Goal: Task Accomplishment & Management: Use online tool/utility

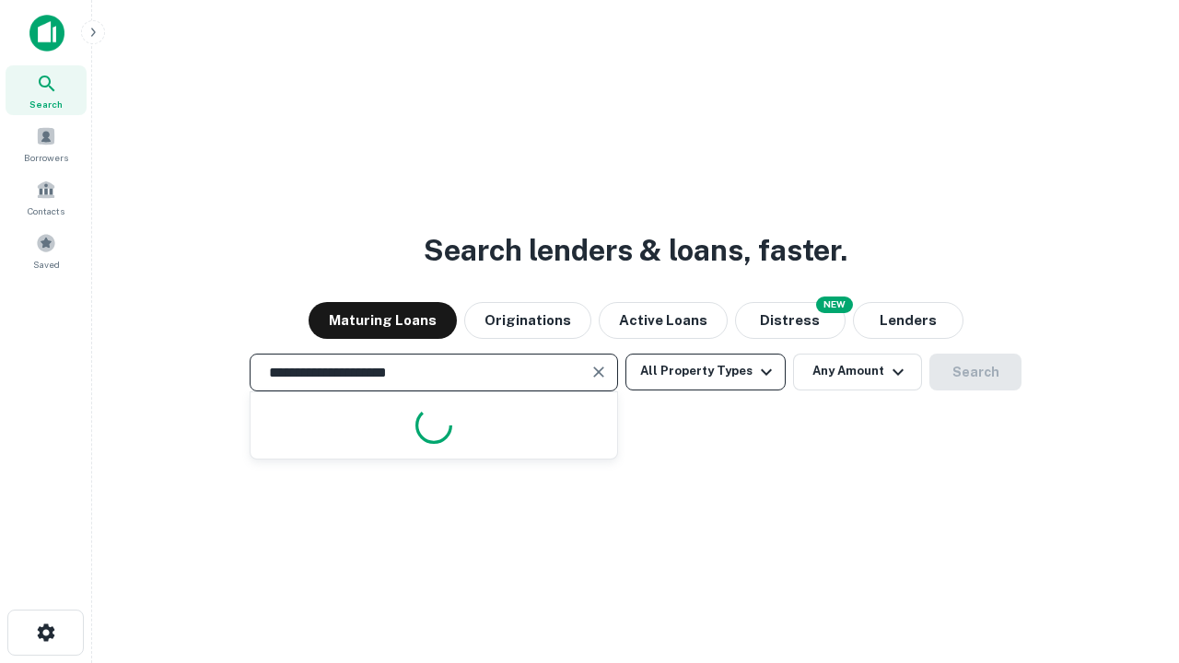
click at [705, 371] on button "All Property Types" at bounding box center [705, 372] width 160 height 37
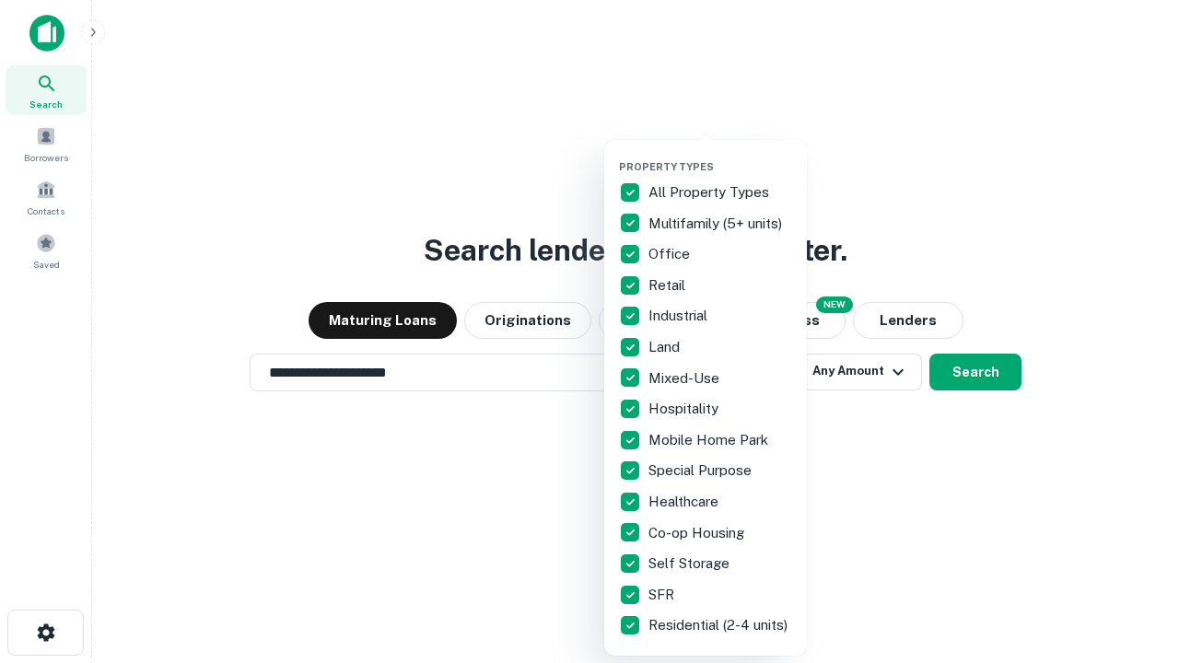
type input "**********"
click at [720, 155] on button "button" at bounding box center [720, 155] width 203 height 1
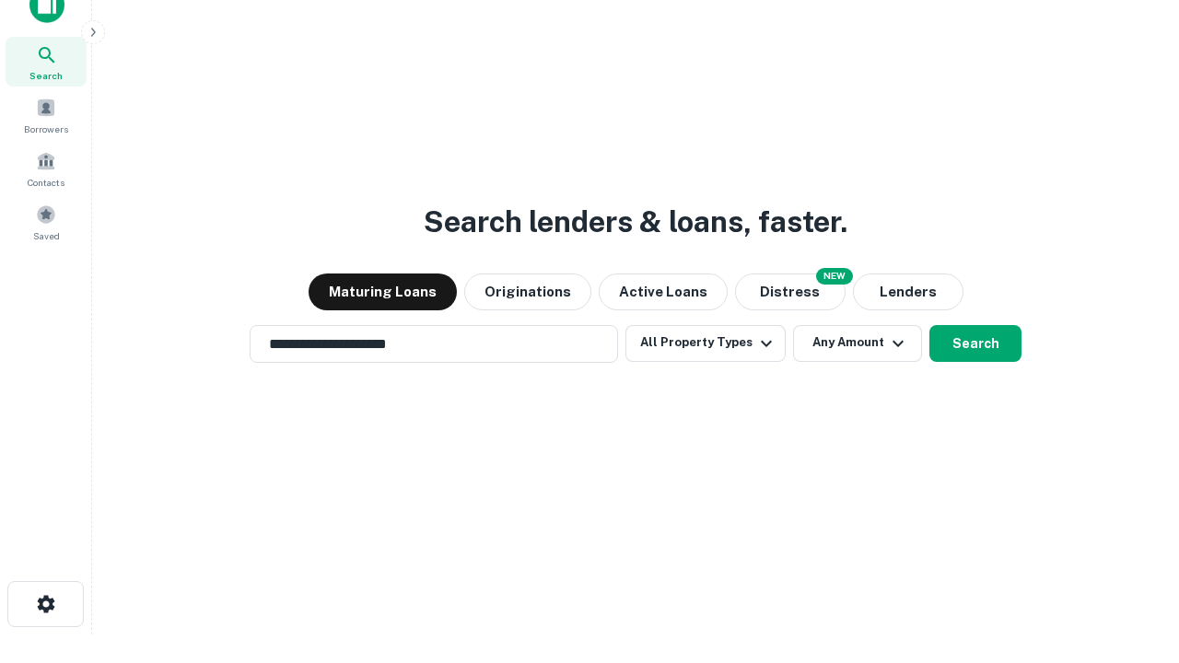
scroll to position [11, 222]
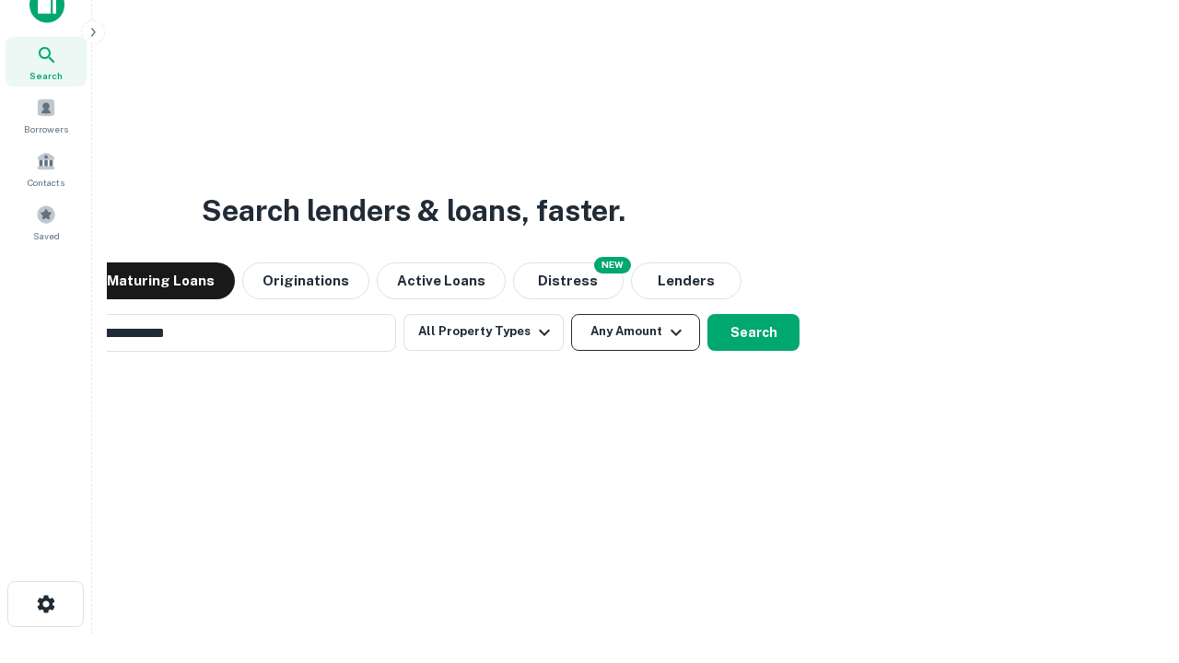
click at [571, 314] on button "Any Amount" at bounding box center [635, 332] width 129 height 37
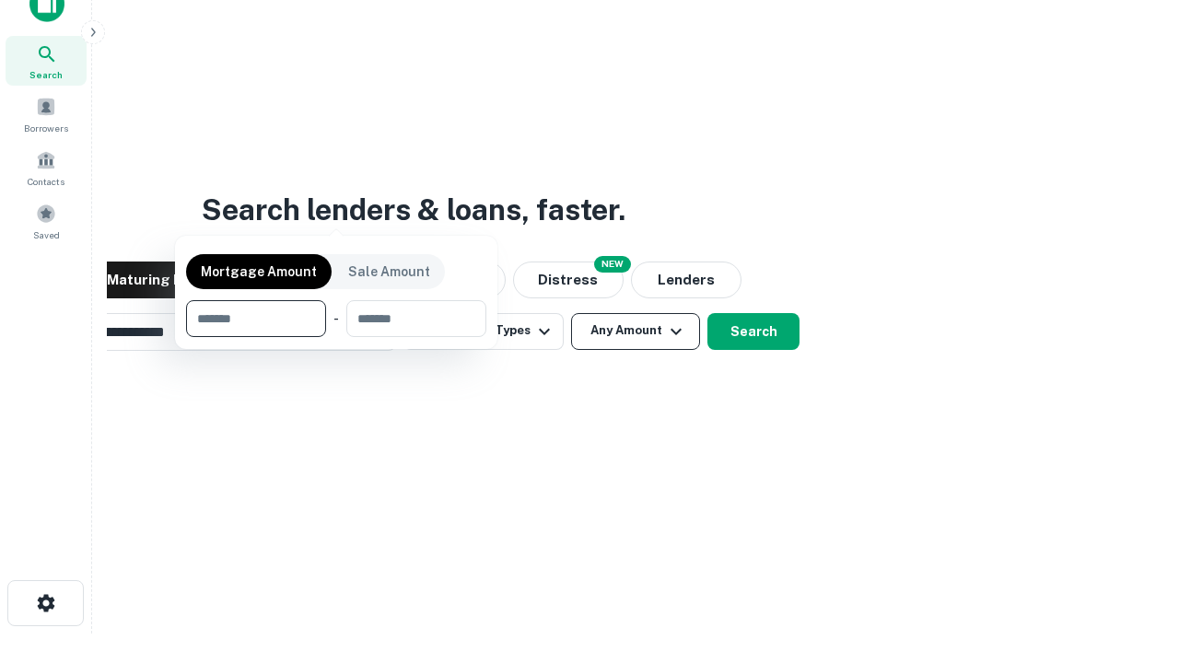
scroll to position [133, 521]
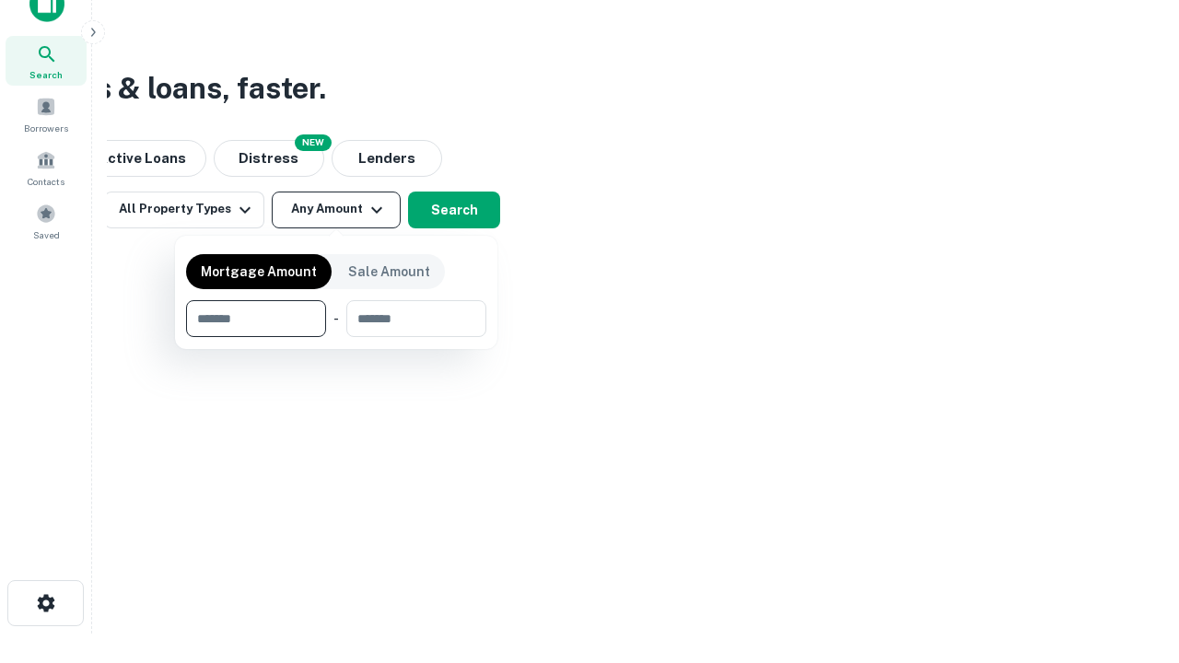
type input "*******"
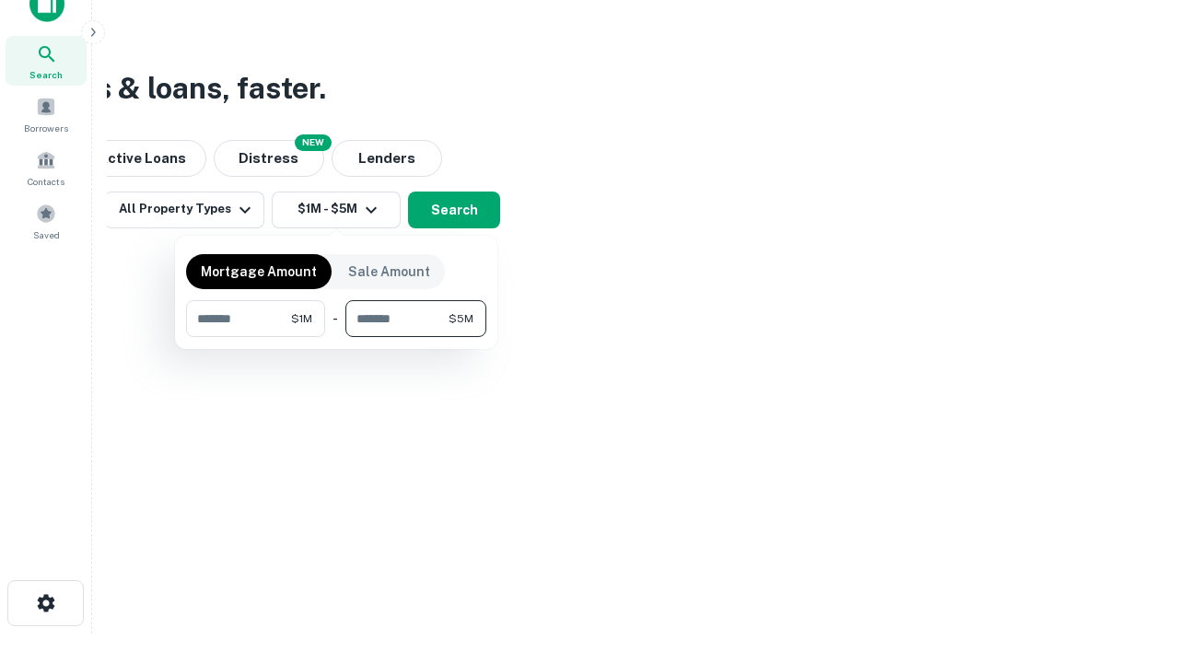
type input "*******"
click at [336, 337] on button "button" at bounding box center [336, 337] width 300 height 1
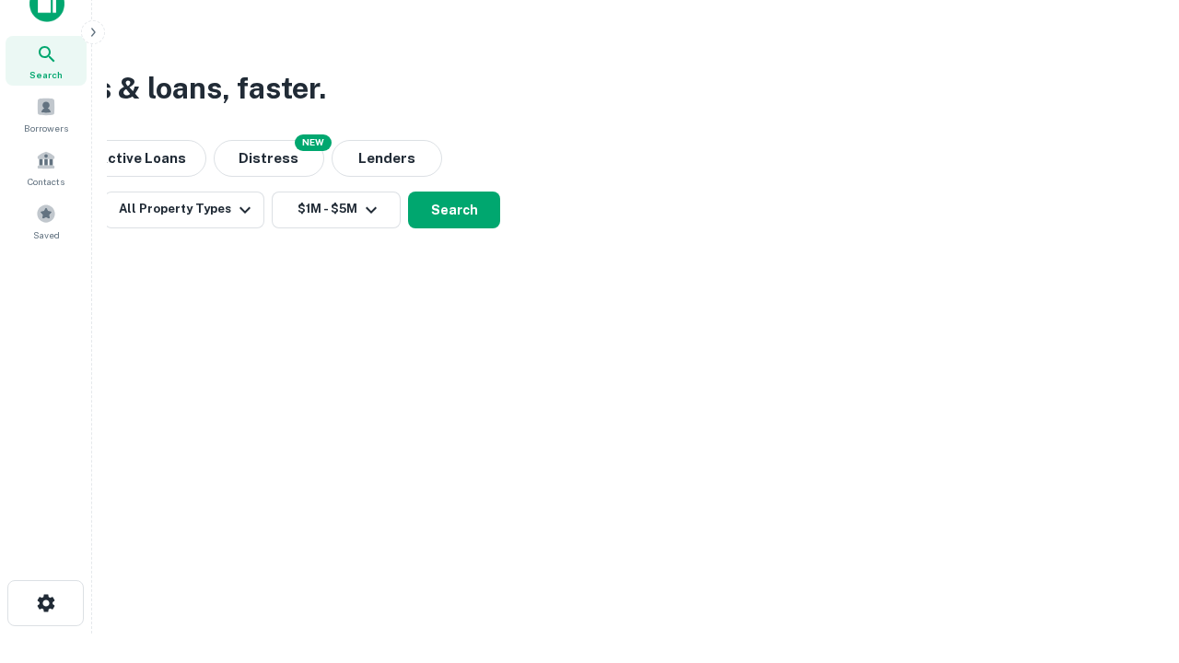
scroll to position [11, 340]
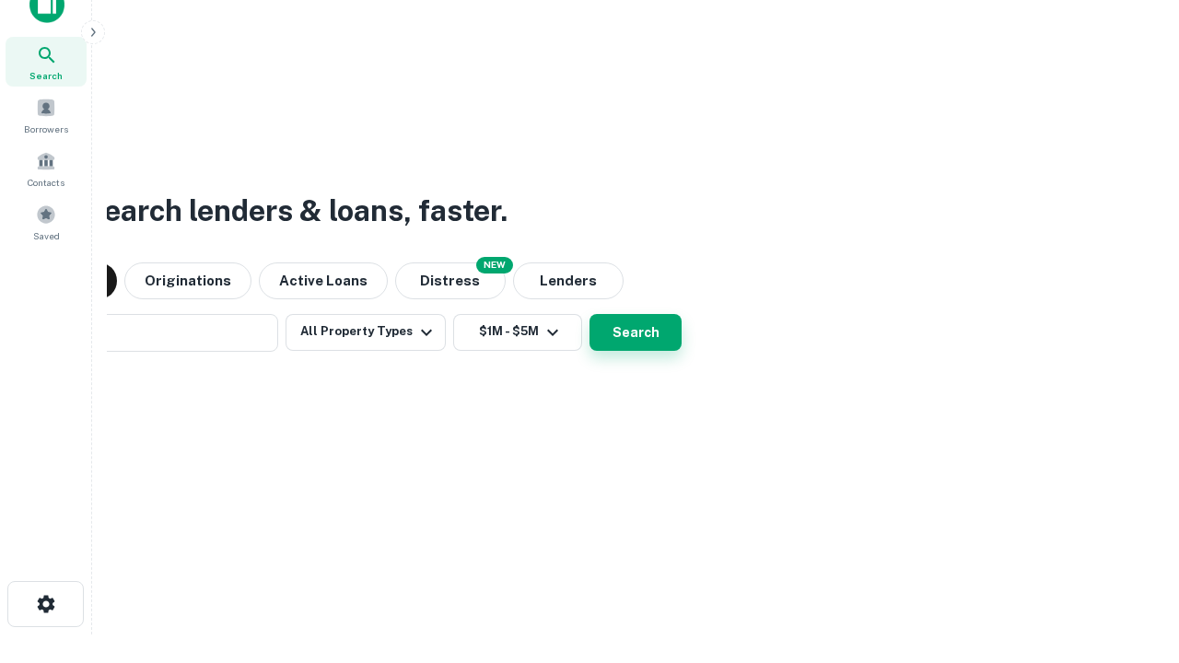
click at [589, 314] on button "Search" at bounding box center [635, 332] width 92 height 37
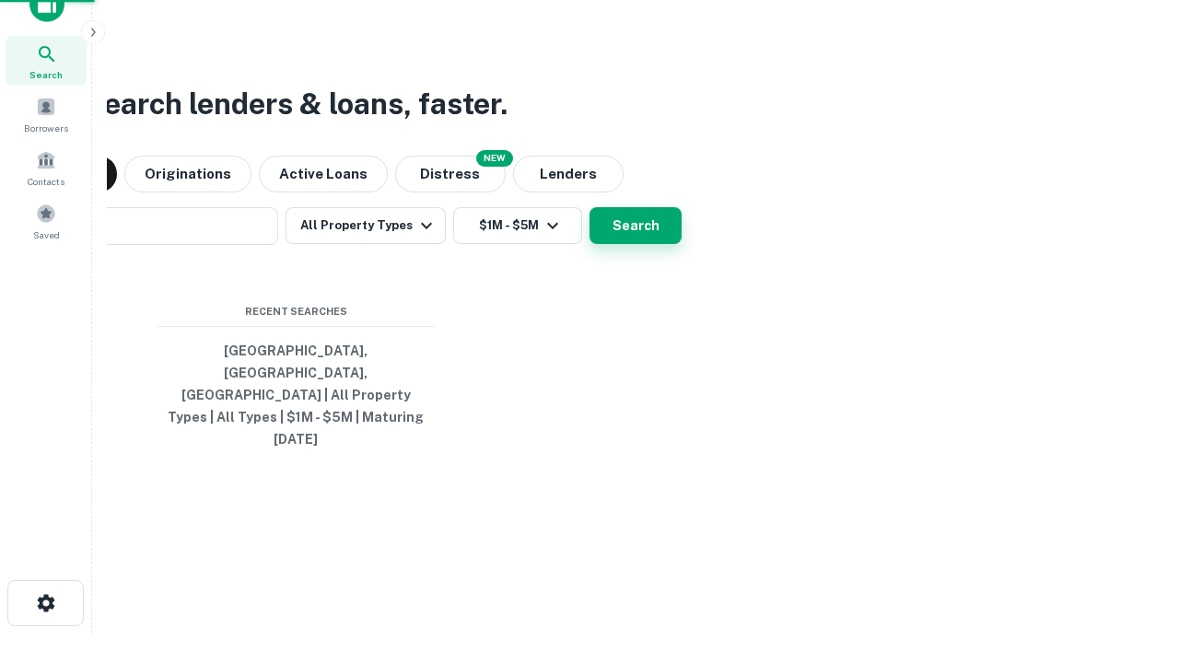
scroll to position [49, 521]
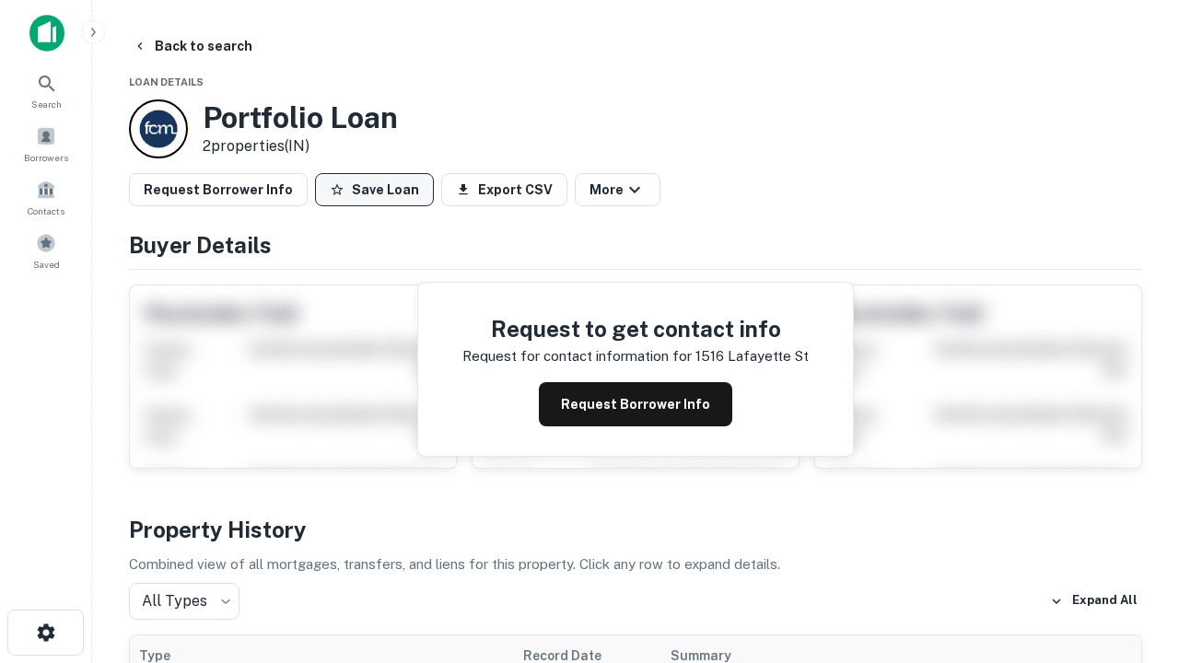
click at [374, 190] on button "Save Loan" at bounding box center [374, 189] width 119 height 33
click at [378, 190] on button "Loan Saved" at bounding box center [378, 189] width 127 height 33
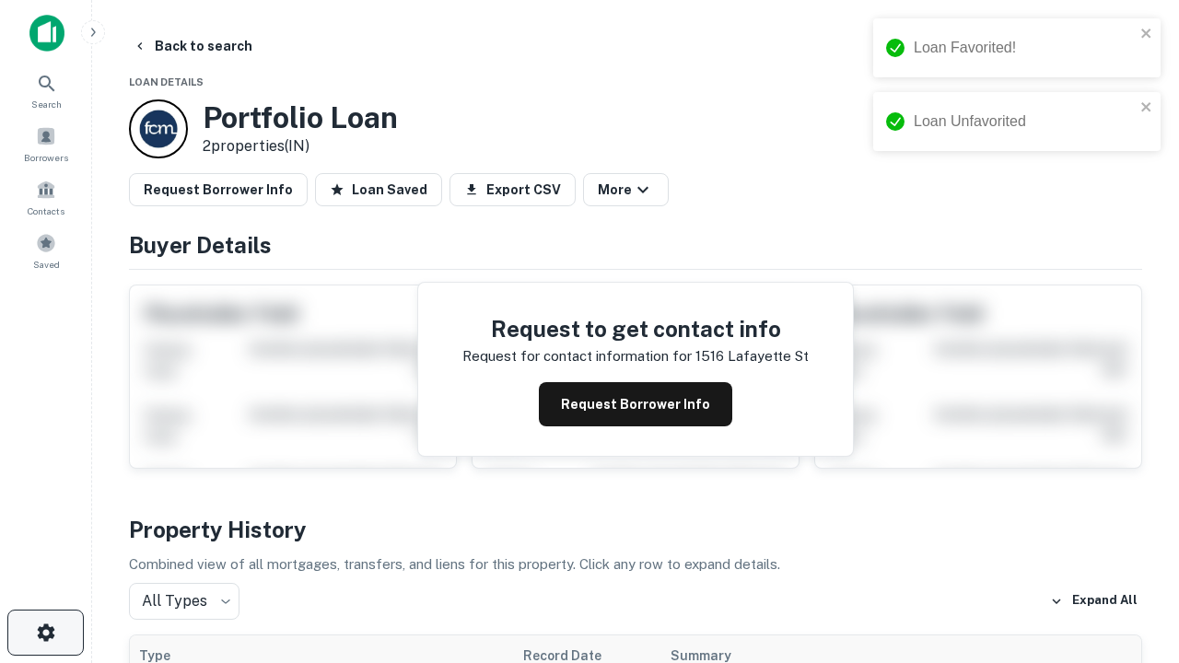
click at [45, 633] on icon "button" at bounding box center [46, 633] width 22 height 22
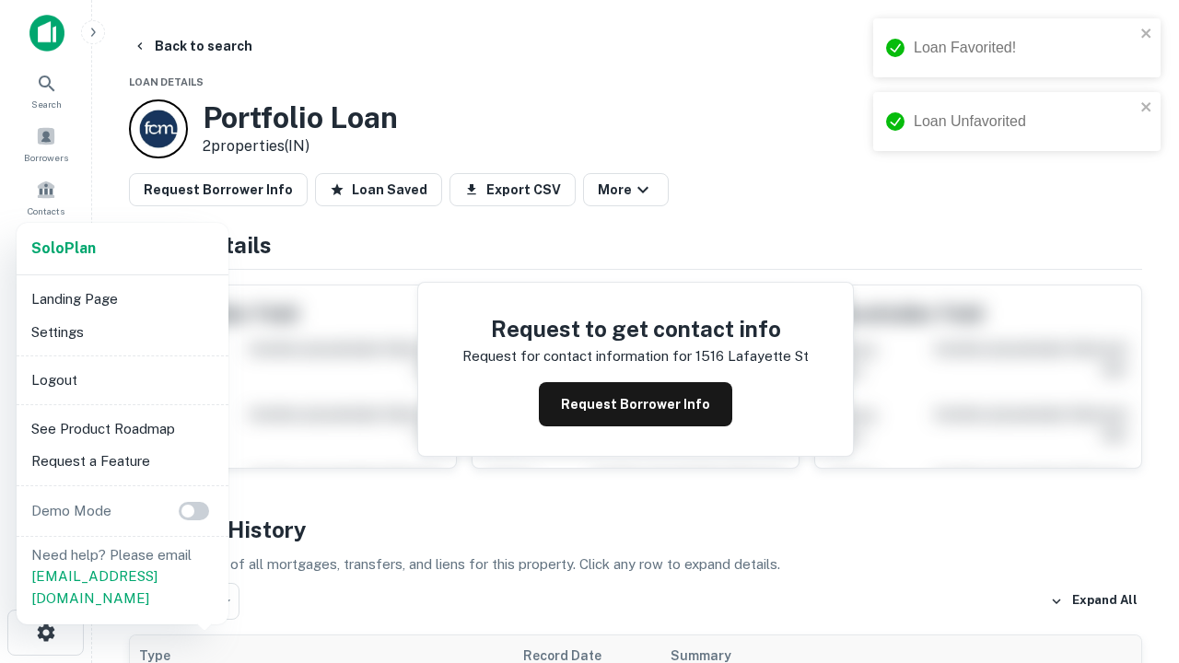
click at [122, 379] on li "Logout" at bounding box center [122, 380] width 197 height 33
